Goal: Task Accomplishment & Management: Use online tool/utility

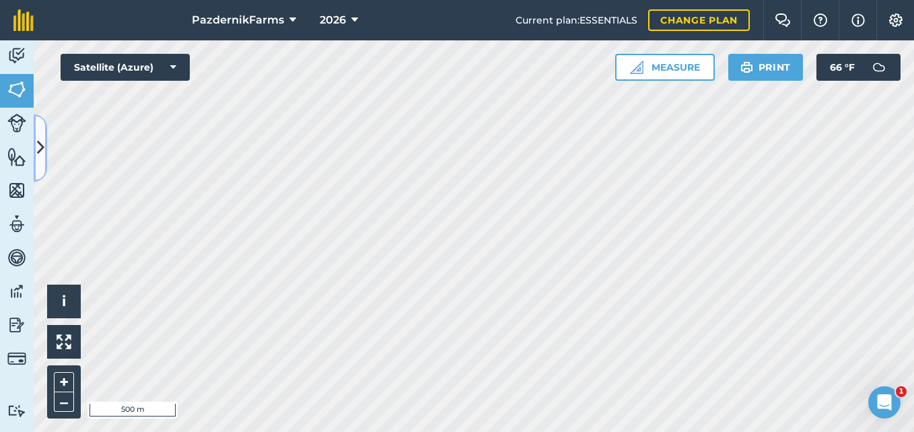
click at [44, 155] on icon at bounding box center [40, 148] width 7 height 24
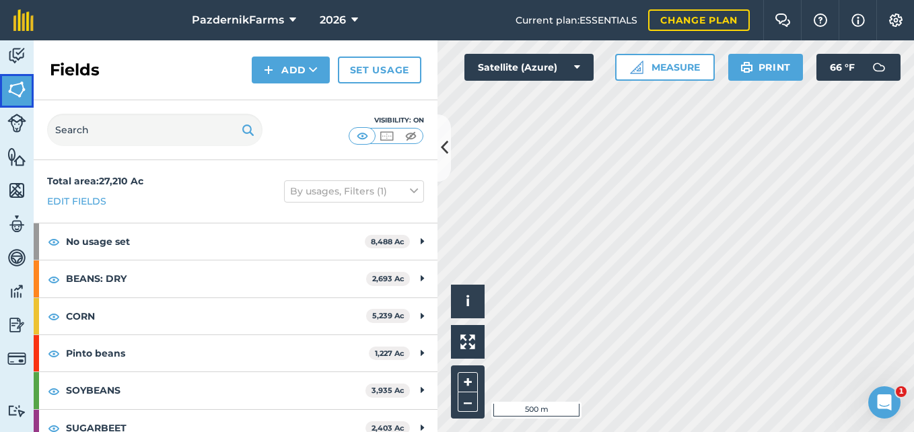
click at [17, 88] on img at bounding box center [16, 89] width 19 height 20
click at [441, 152] on icon at bounding box center [444, 148] width 7 height 24
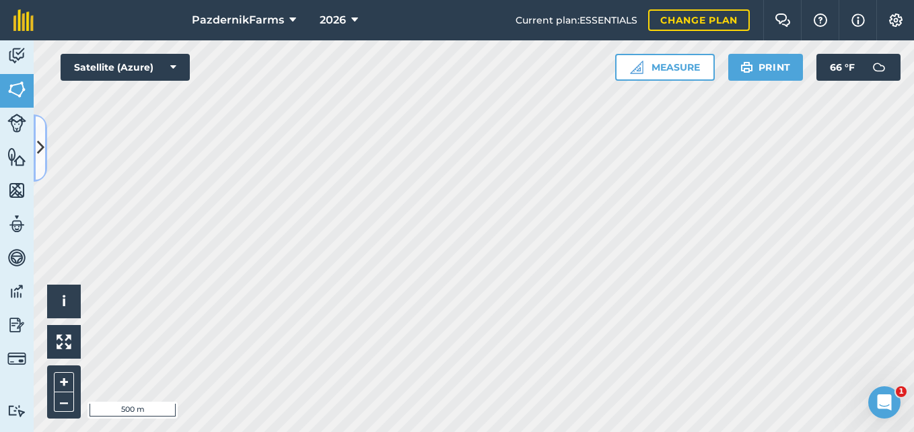
click at [39, 161] on button at bounding box center [40, 147] width 13 height 67
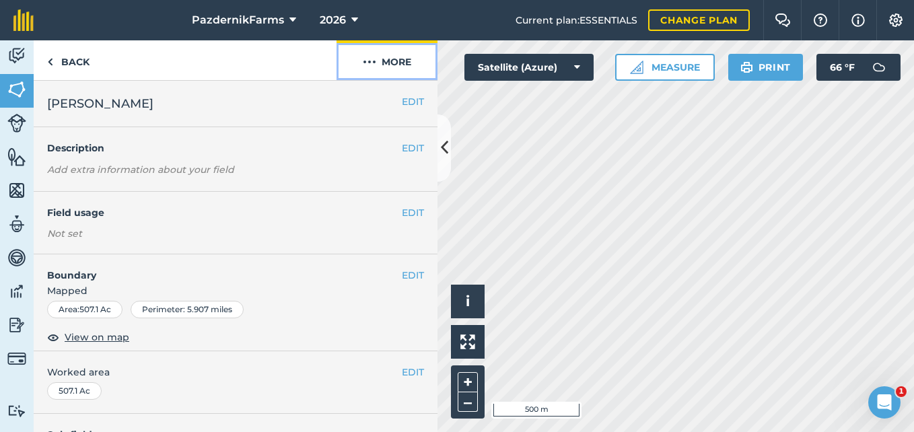
click at [393, 59] on button "More" at bounding box center [387, 60] width 101 height 40
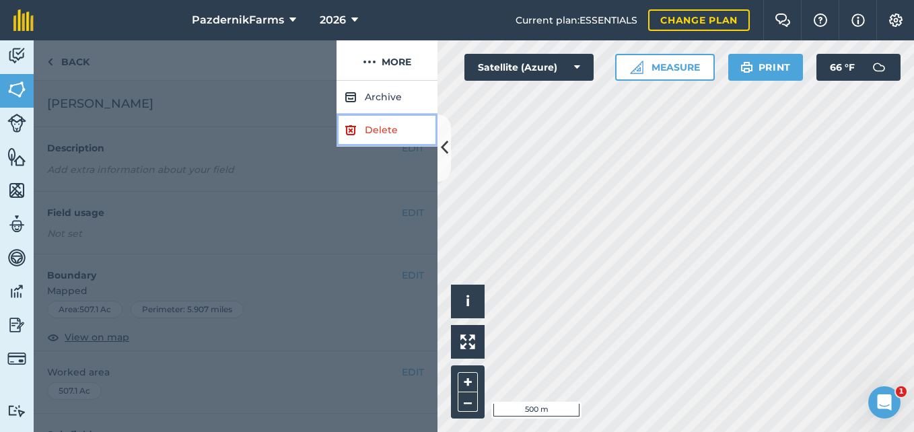
click at [372, 121] on link "Delete" at bounding box center [387, 130] width 101 height 33
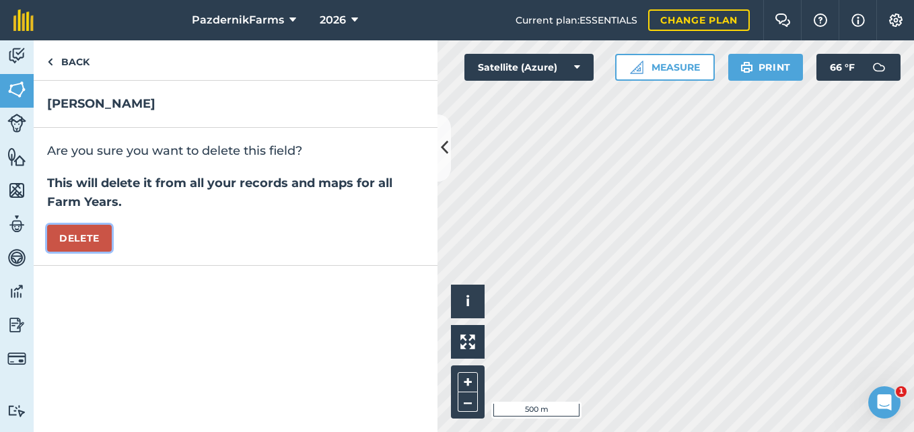
click at [94, 239] on button "Delete" at bounding box center [79, 238] width 65 height 27
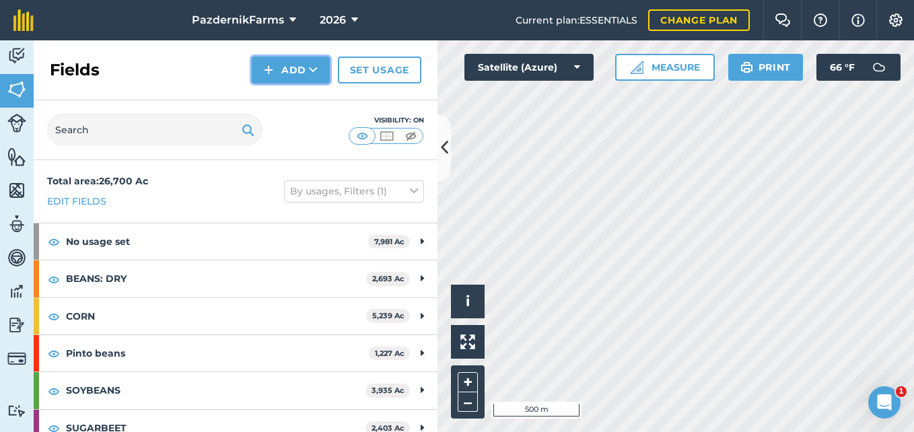
click at [296, 70] on button "Add" at bounding box center [291, 70] width 78 height 27
click at [273, 110] on link "Draw" at bounding box center [291, 100] width 74 height 30
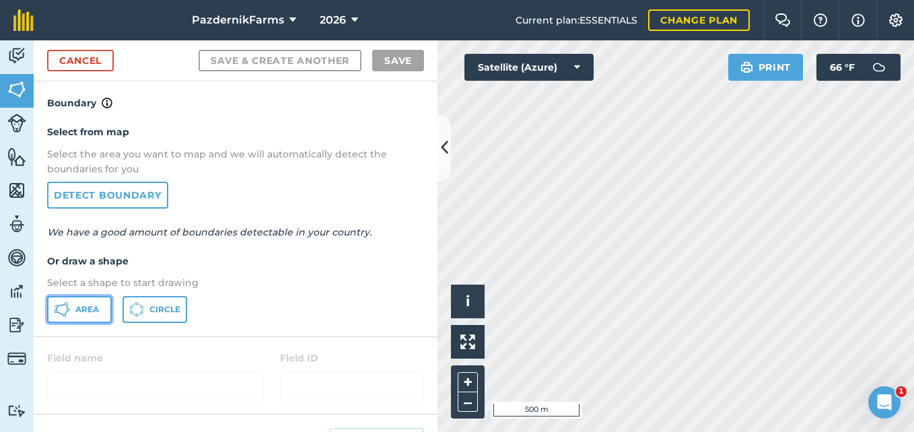
click at [53, 310] on button "Area" at bounding box center [79, 309] width 65 height 27
click at [440, 168] on button at bounding box center [444, 147] width 13 height 67
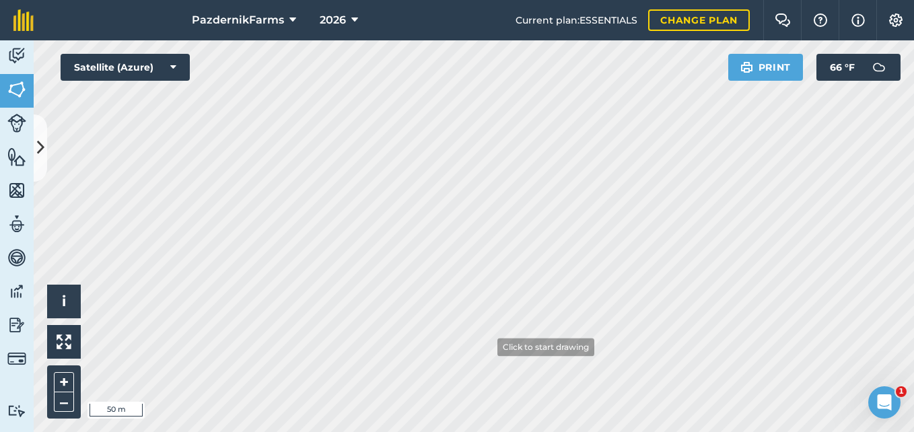
click at [407, 431] on html "PazdernikFarms 2026 Current plan : ESSENTIALS Change plan Farm Chat Help Info S…" at bounding box center [457, 216] width 914 height 432
click at [44, 163] on button at bounding box center [40, 147] width 13 height 67
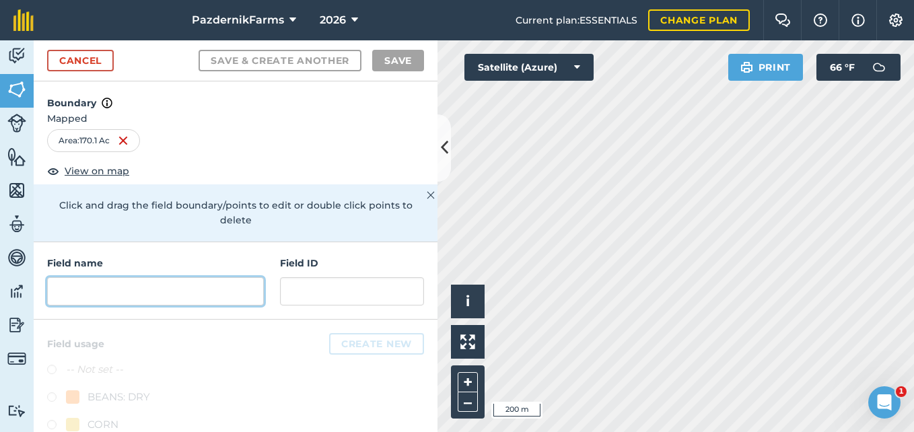
click at [129, 290] on input "text" at bounding box center [155, 291] width 217 height 28
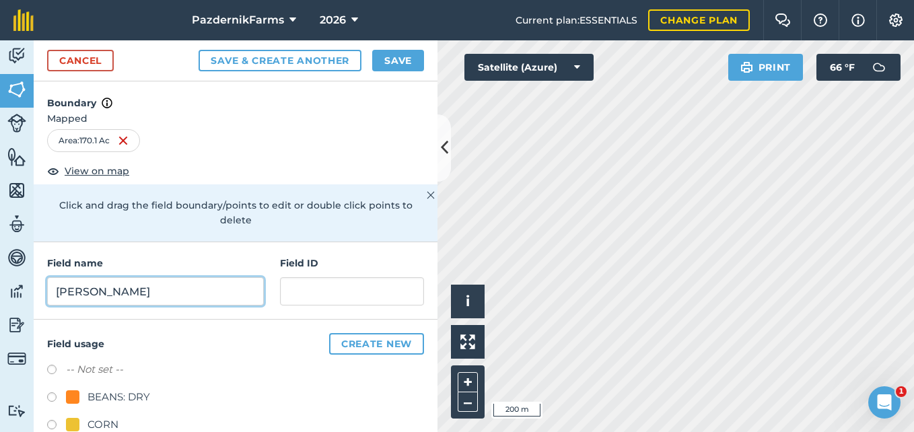
type input "[PERSON_NAME]"
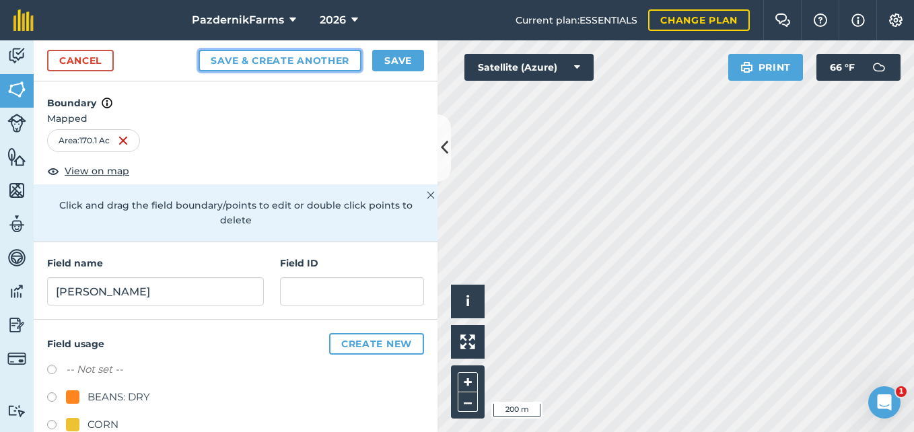
click at [306, 65] on button "Save & Create Another" at bounding box center [280, 61] width 163 height 22
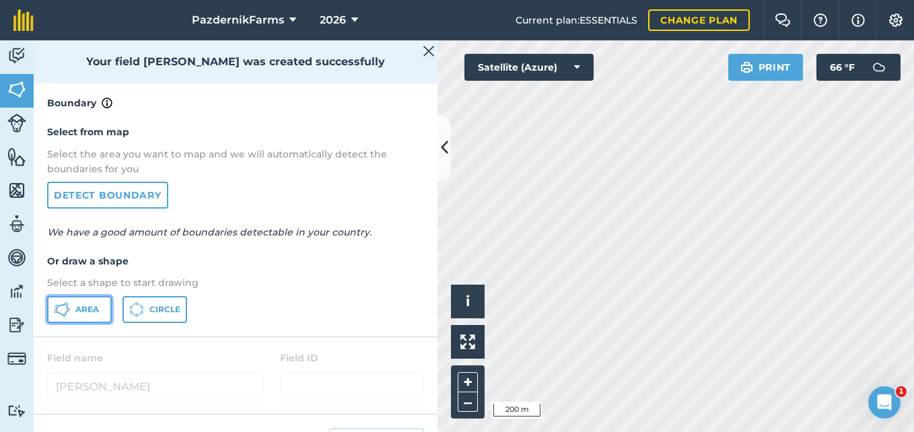
click at [79, 303] on button "Area" at bounding box center [79, 309] width 65 height 27
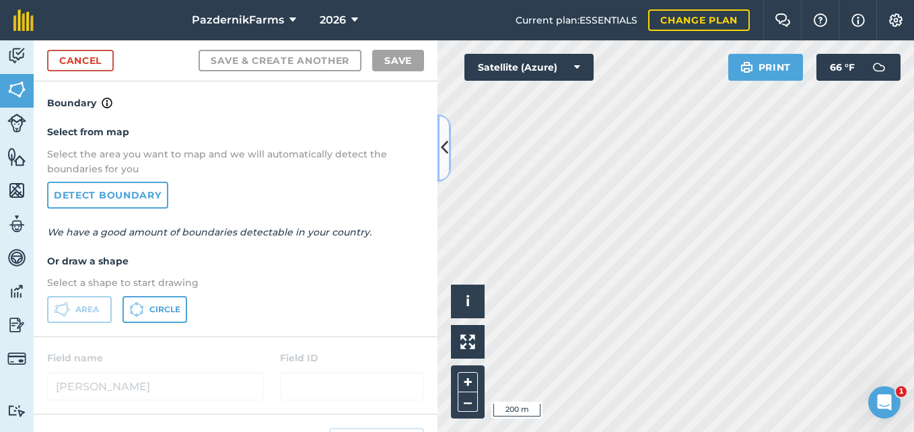
click at [442, 163] on button at bounding box center [444, 147] width 13 height 67
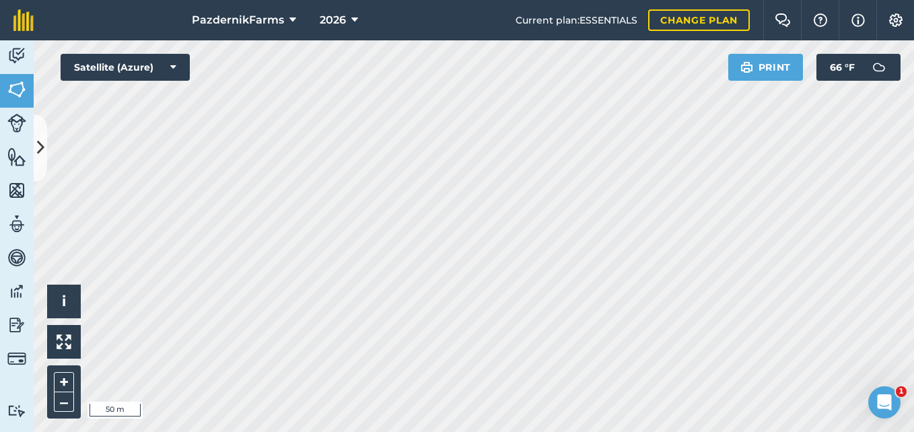
click at [293, 32] on div "PazdernikFarms 2026 Current plan : ESSENTIALS Change plan Farm Chat Help Info S…" at bounding box center [457, 216] width 914 height 432
click at [38, 158] on icon at bounding box center [40, 148] width 7 height 24
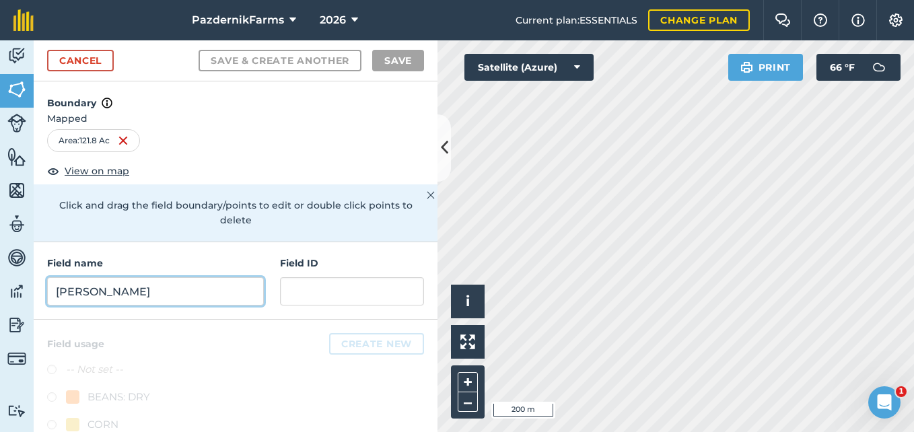
click at [144, 295] on input "[PERSON_NAME]" at bounding box center [155, 291] width 217 height 28
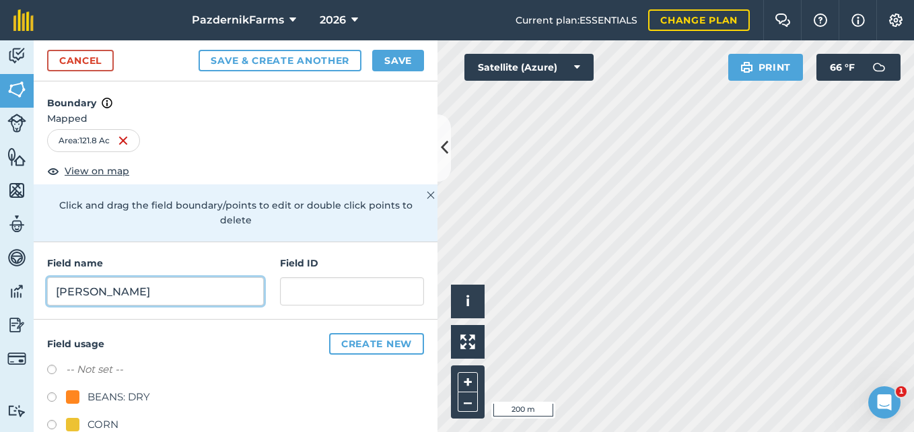
type input "[PERSON_NAME]"
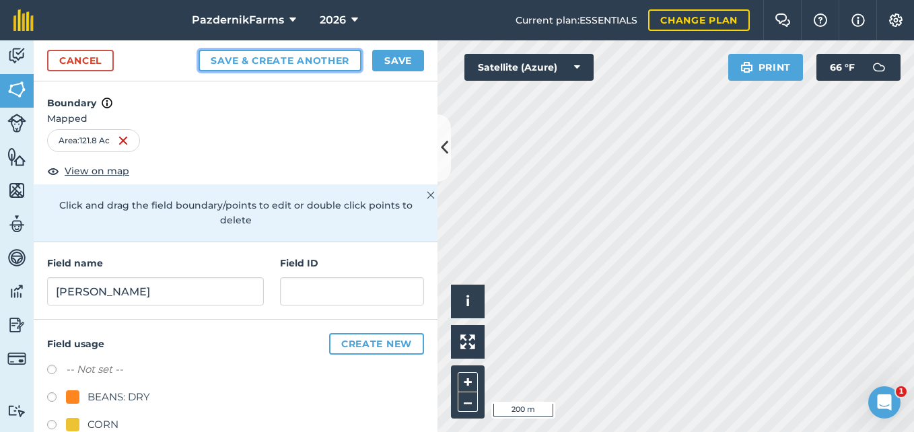
click at [304, 61] on button "Save & Create Another" at bounding box center [280, 61] width 163 height 22
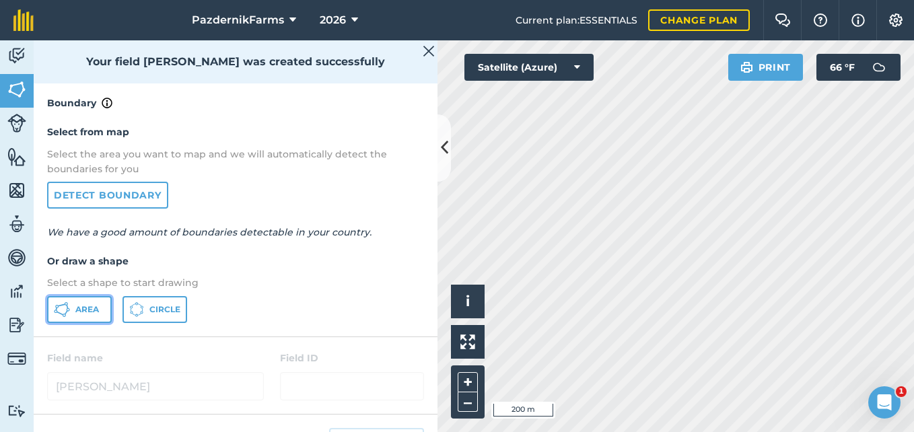
click at [81, 309] on span "Area" at bounding box center [87, 309] width 24 height 11
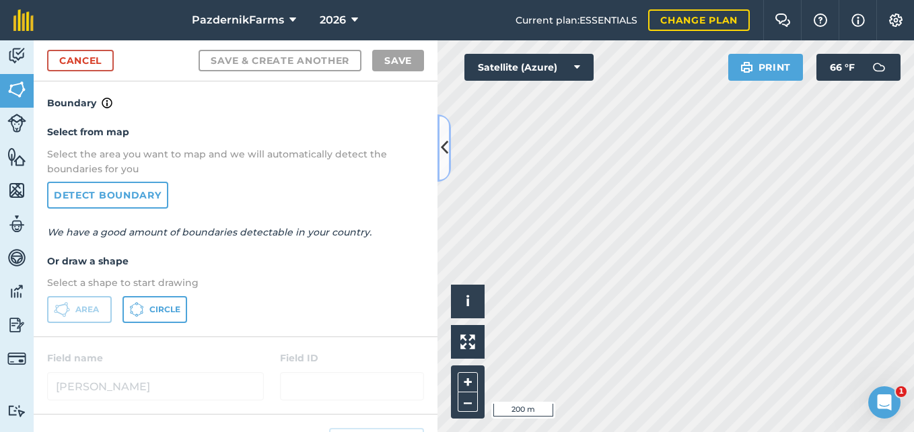
click at [442, 167] on button at bounding box center [444, 147] width 13 height 67
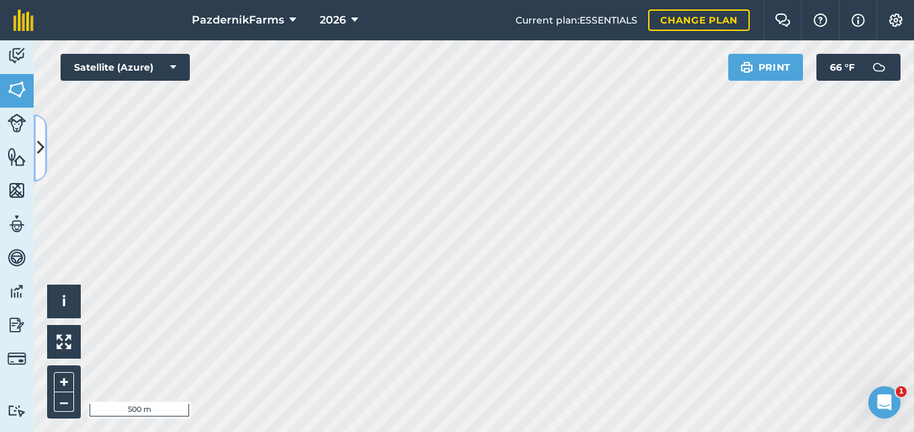
click at [37, 164] on button at bounding box center [40, 147] width 13 height 67
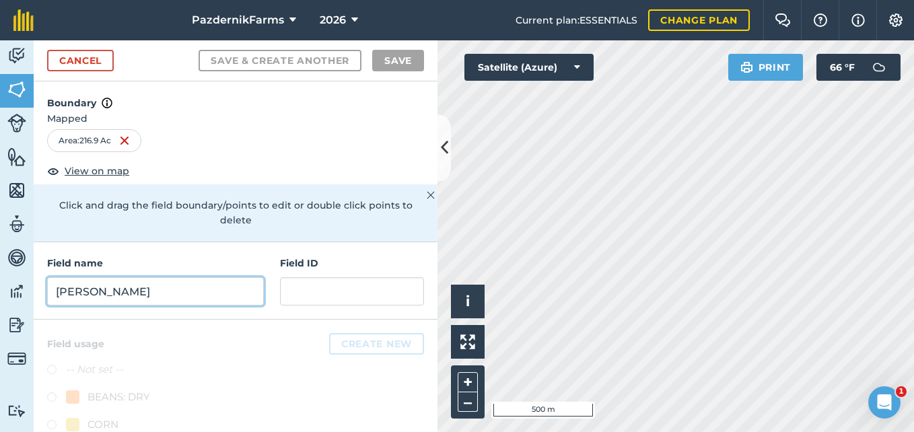
click at [147, 285] on input "[PERSON_NAME]" at bounding box center [155, 291] width 217 height 28
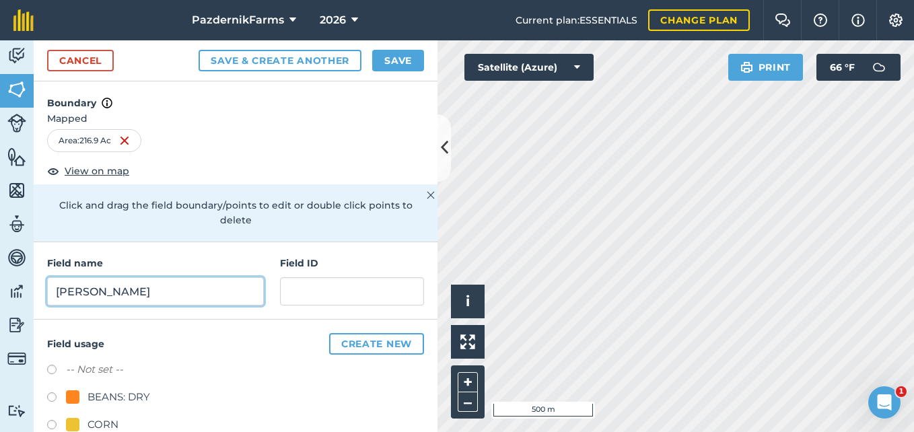
type input "[PERSON_NAME]"
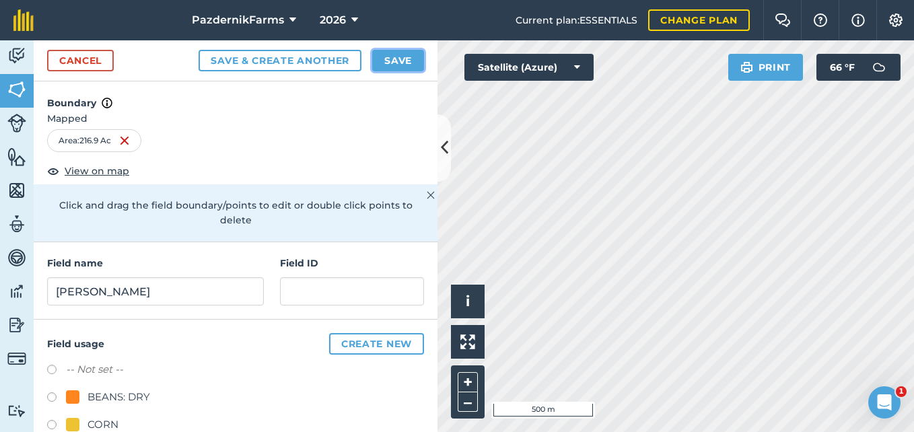
click at [407, 59] on button "Save" at bounding box center [398, 61] width 52 height 22
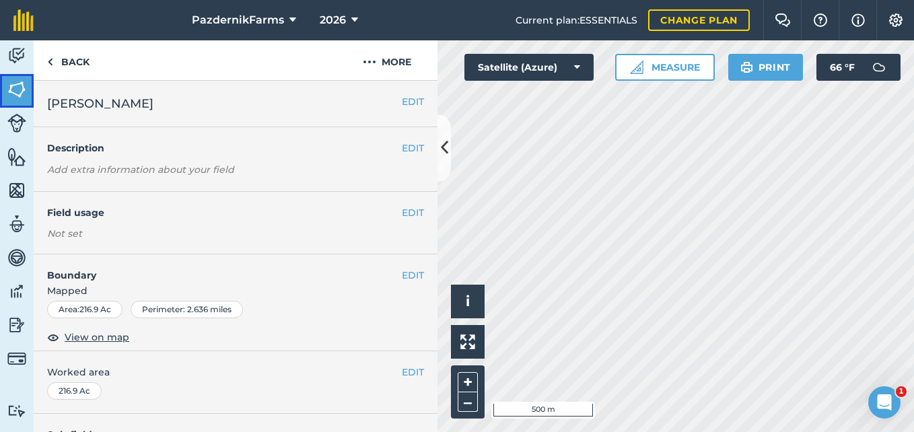
click at [20, 93] on img at bounding box center [16, 89] width 19 height 20
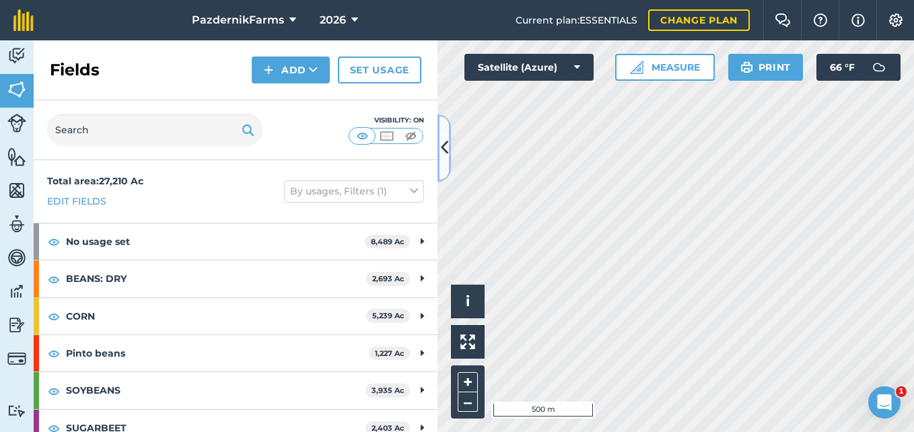
click at [444, 158] on icon at bounding box center [444, 148] width 7 height 24
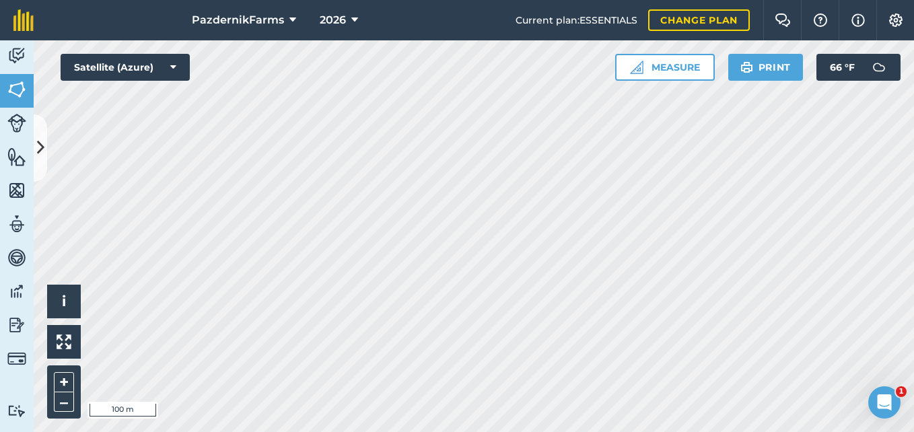
click at [356, 431] on html "PazdernikFarms 2026 Current plan : ESSENTIALS Change plan Farm Chat Help Info S…" at bounding box center [457, 216] width 914 height 432
click at [773, 57] on div "Click to start drawing i © 2025 TomTom, Microsoft 500 m + – Satellite (Azure) M…" at bounding box center [474, 236] width 880 height 392
click at [576, 0] on html "PazdernikFarms 2026 Current plan : ESSENTIALS Change plan Farm Chat Help Info S…" at bounding box center [457, 216] width 914 height 432
click at [374, 431] on html "PazdernikFarms 2026 Current plan : ESSENTIALS Change plan Farm Chat Help Info S…" at bounding box center [457, 216] width 914 height 432
click at [431, 431] on html "PazdernikFarms 2026 Current plan : ESSENTIALS Change plan Farm Chat Help Info S…" at bounding box center [457, 216] width 914 height 432
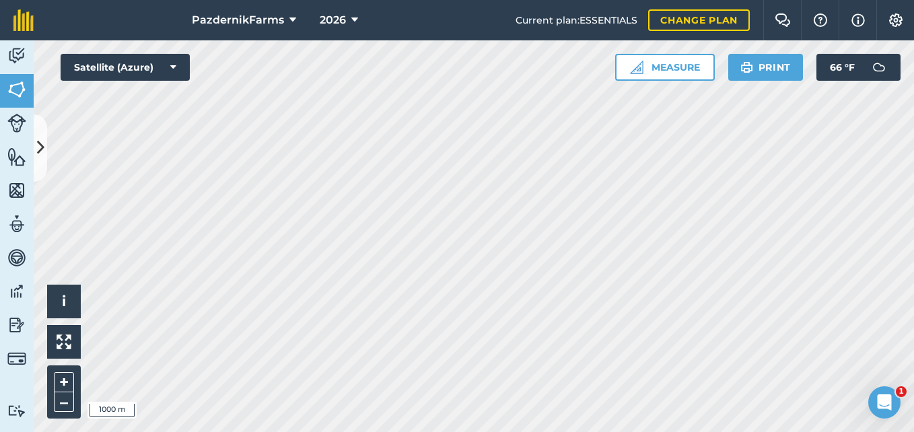
click at [761, 67] on div "Click to start drawing i © 2025 TomTom, Microsoft 1000 m + – Satellite (Azure) …" at bounding box center [474, 236] width 880 height 392
click at [40, 150] on icon at bounding box center [40, 148] width 7 height 24
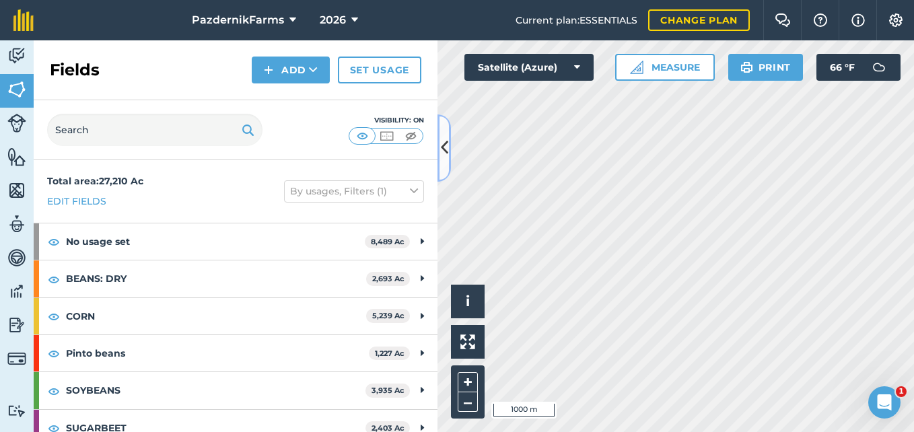
click at [440, 157] on button at bounding box center [444, 147] width 13 height 67
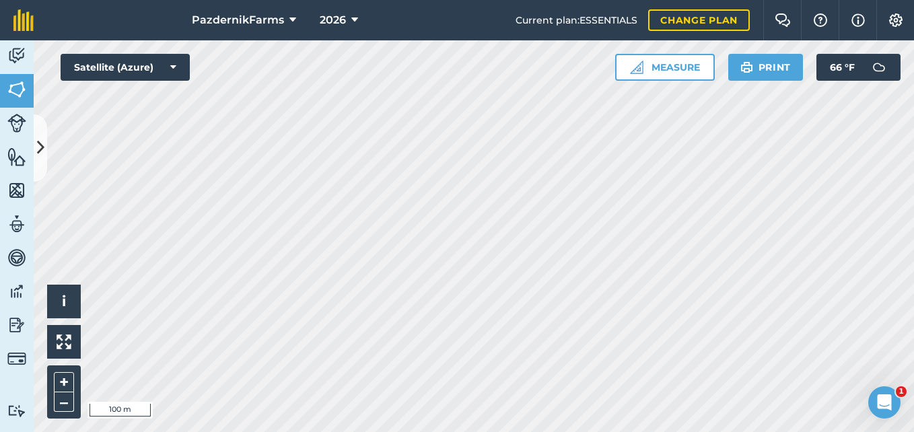
click at [350, 431] on html "PazdernikFarms 2026 Current plan : ESSENTIALS Change plan Farm Chat Help Info S…" at bounding box center [457, 216] width 914 height 432
